Goal: Task Accomplishment & Management: Manage account settings

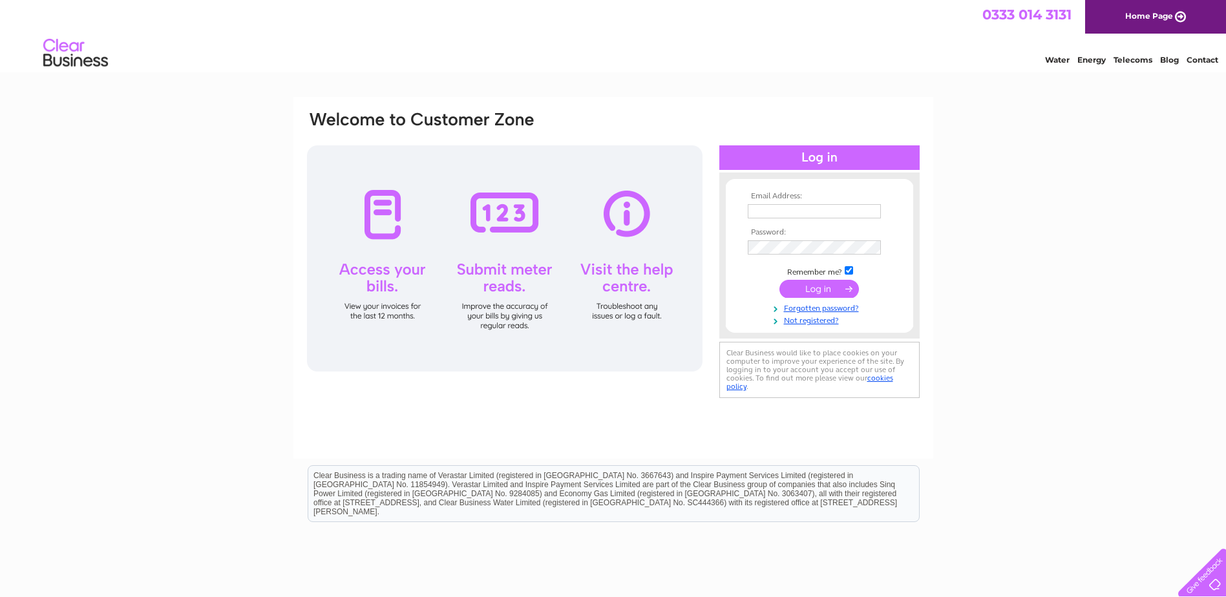
type input "finance@corra.scot"
click at [822, 291] on input "submit" at bounding box center [818, 290] width 79 height 18
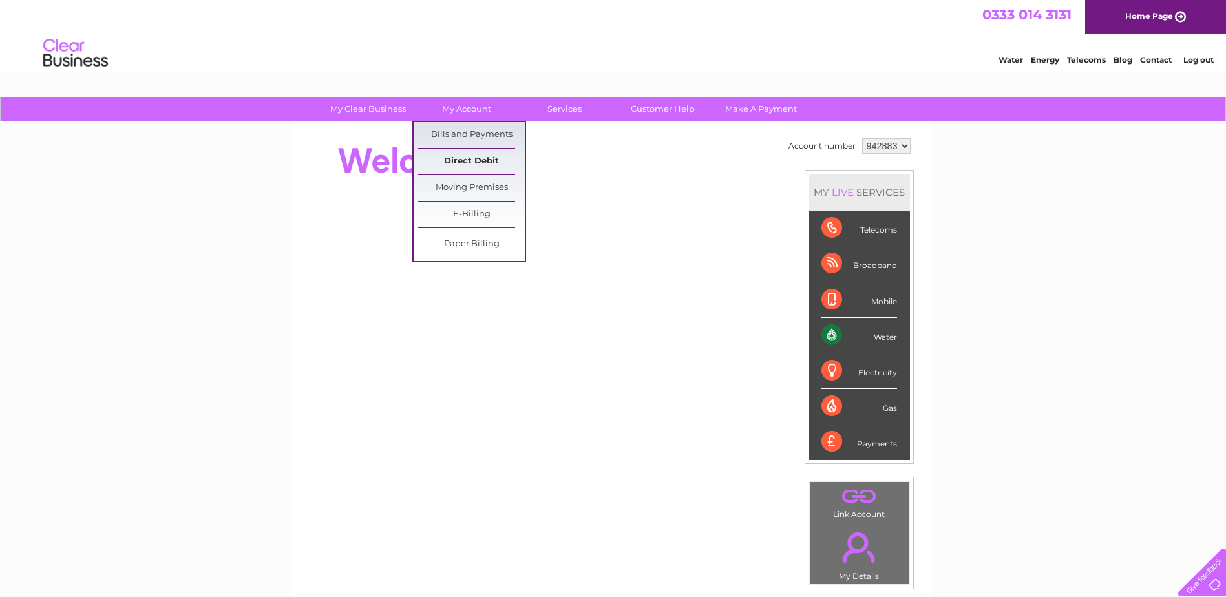
click at [478, 165] on link "Direct Debit" at bounding box center [471, 162] width 107 height 26
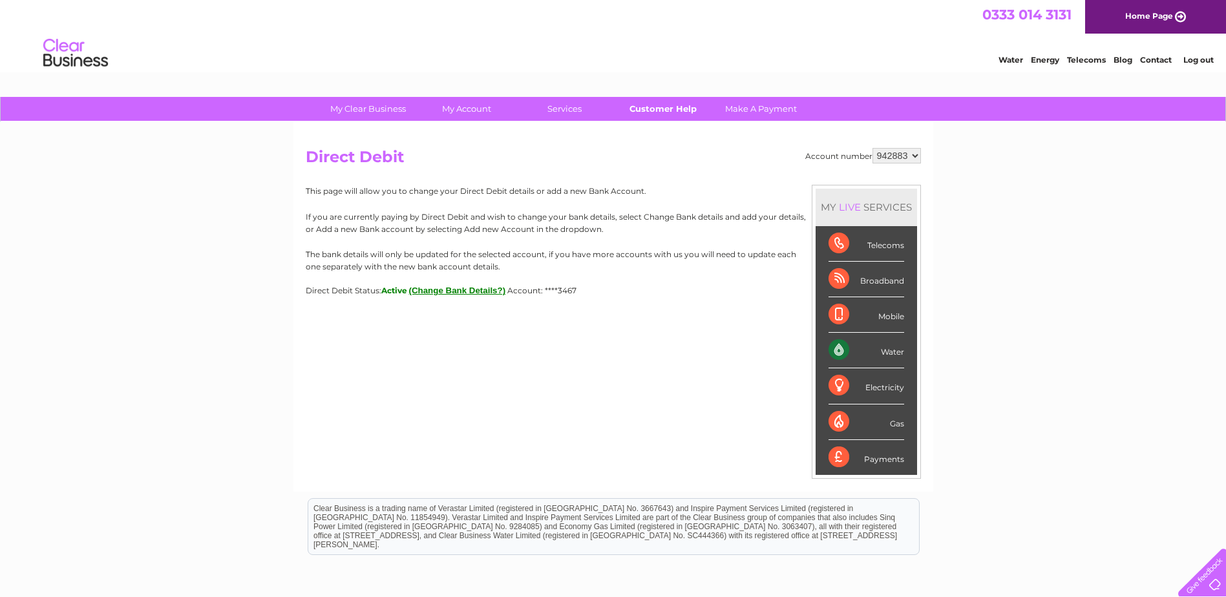
click at [681, 112] on link "Customer Help" at bounding box center [662, 109] width 107 height 24
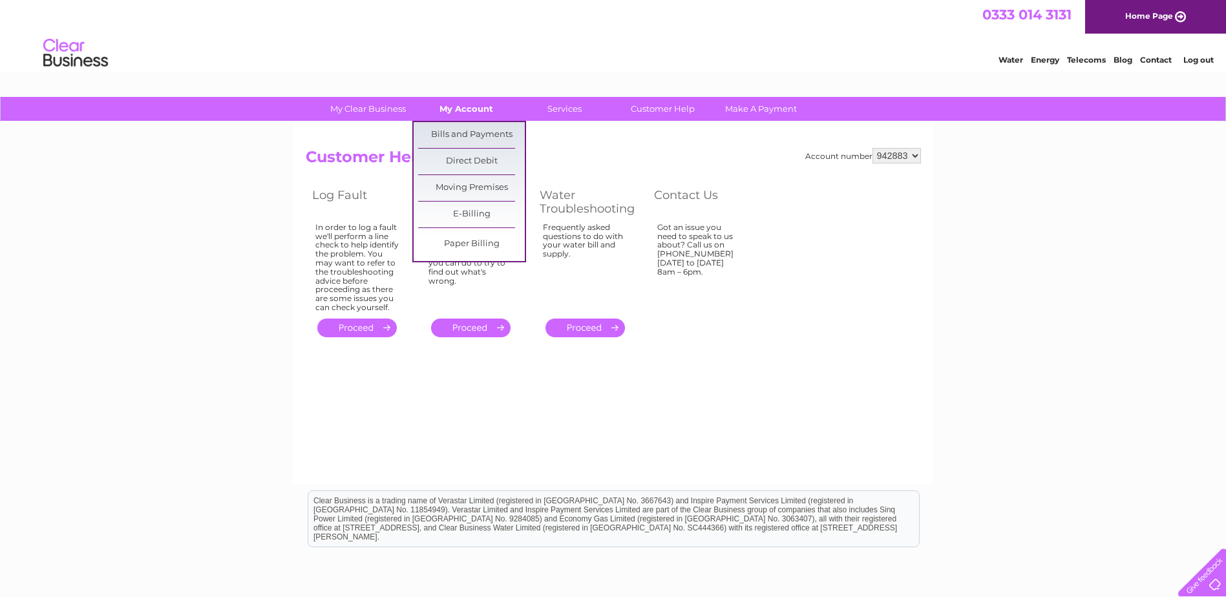
click at [474, 103] on link "My Account" at bounding box center [466, 109] width 107 height 24
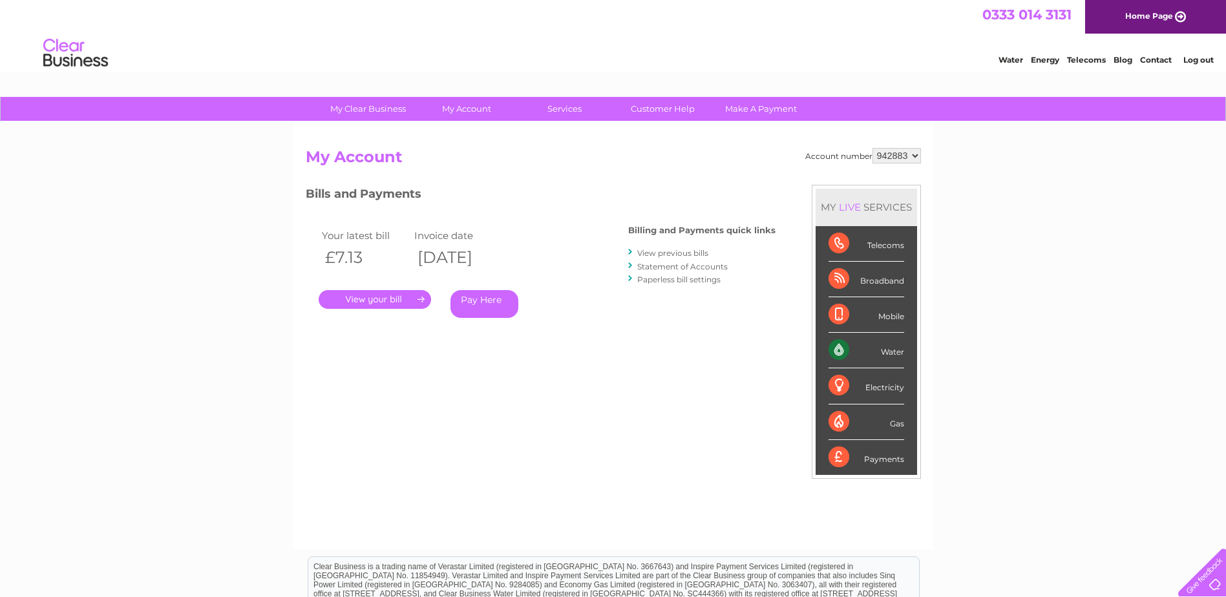
click at [387, 302] on link "." at bounding box center [375, 299] width 112 height 19
